Goal: Check status: Check status

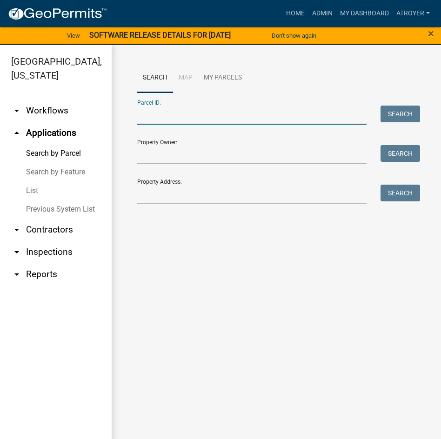
click at [169, 118] on input "Parcel ID:" at bounding box center [251, 115] width 229 height 19
click at [157, 155] on input "Property Owner:" at bounding box center [251, 154] width 229 height 19
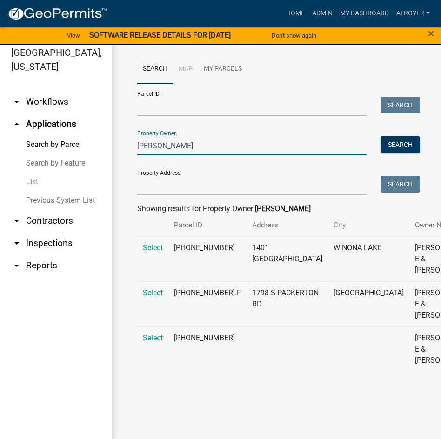
scroll to position [11, 0]
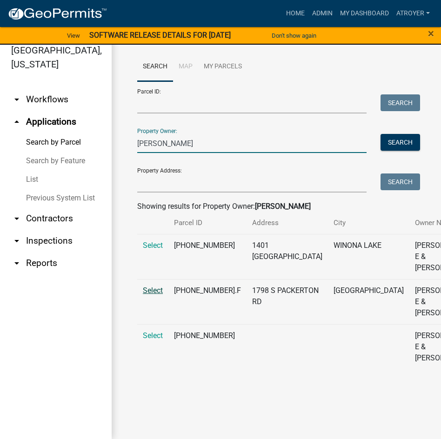
type input "[PERSON_NAME]"
click at [157, 287] on span "Select" at bounding box center [153, 290] width 20 height 9
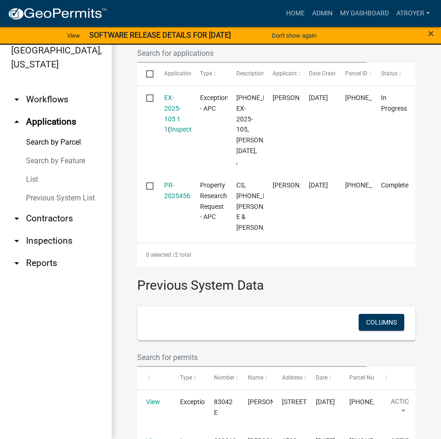
scroll to position [313, 0]
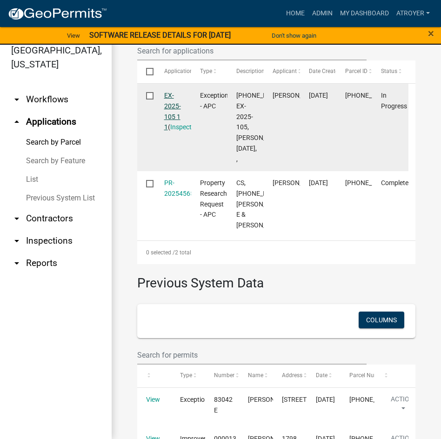
click at [169, 125] on link "EX-2025-105 1 1" at bounding box center [172, 111] width 17 height 39
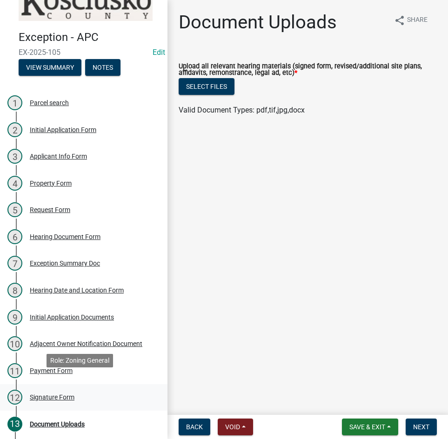
scroll to position [46, 0]
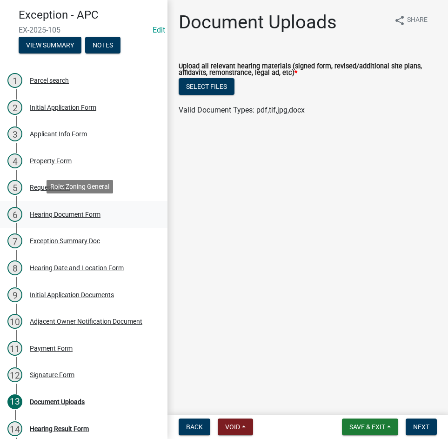
click at [57, 213] on div "Hearing Document Form" at bounding box center [65, 214] width 71 height 7
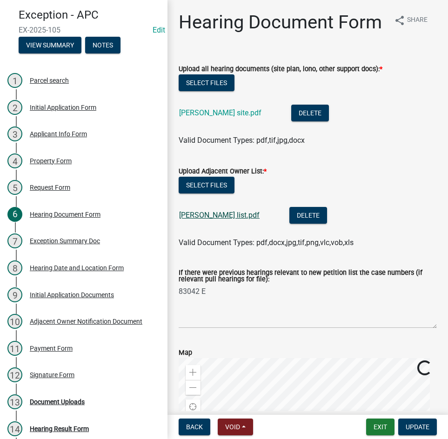
click at [202, 219] on link "[PERSON_NAME] list.pdf" at bounding box center [219, 215] width 80 height 9
click at [68, 395] on div "13 Document Uploads" at bounding box center [79, 401] width 145 height 15
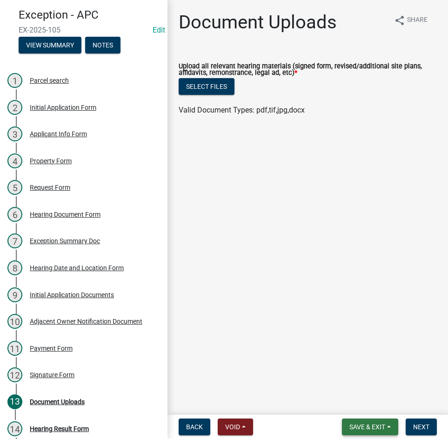
click at [349, 427] on span "Save & Exit" at bounding box center [367, 426] width 36 height 7
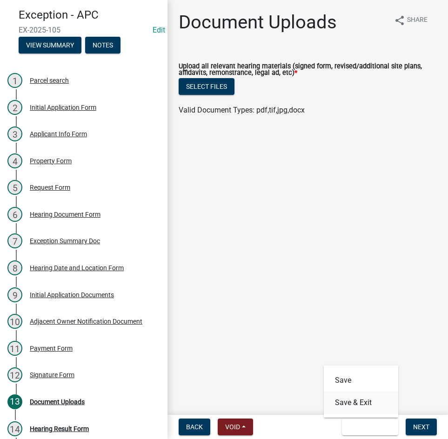
click at [349, 405] on button "Save & Exit" at bounding box center [360, 402] width 74 height 22
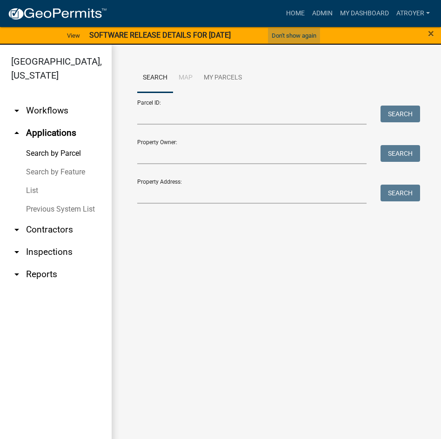
click at [285, 34] on button "Don't show again" at bounding box center [294, 35] width 52 height 15
